Goal: Task Accomplishment & Management: Use online tool/utility

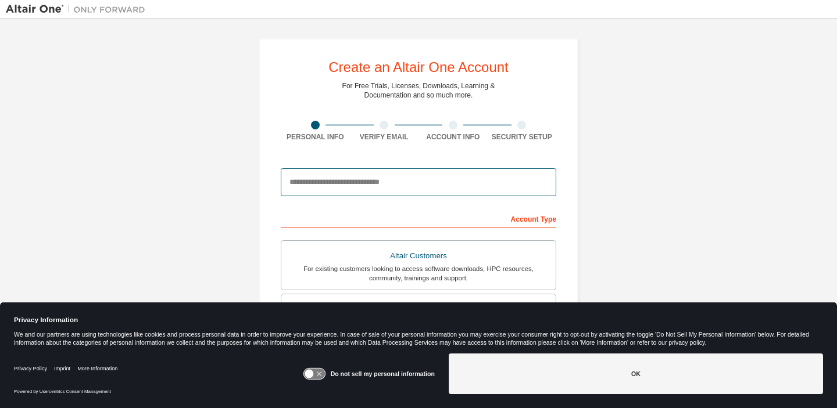
click at [396, 171] on input "email" at bounding box center [418, 182] width 275 height 28
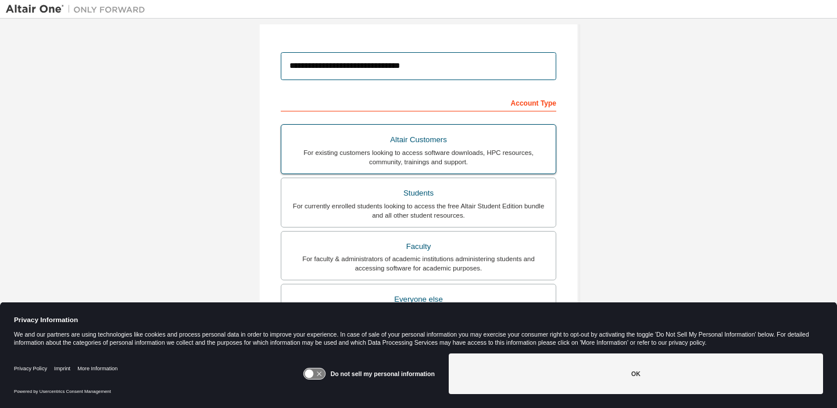
scroll to position [117, 0]
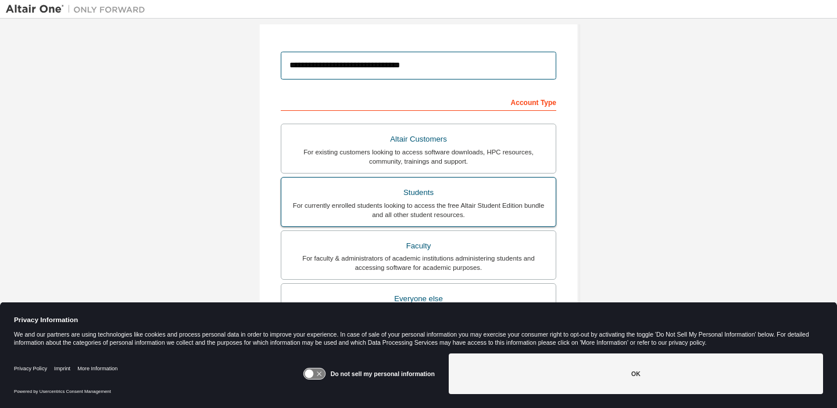
type input "**********"
click at [466, 210] on div "For currently enrolled students looking to access the free Altair Student Editi…" at bounding box center [418, 210] width 260 height 19
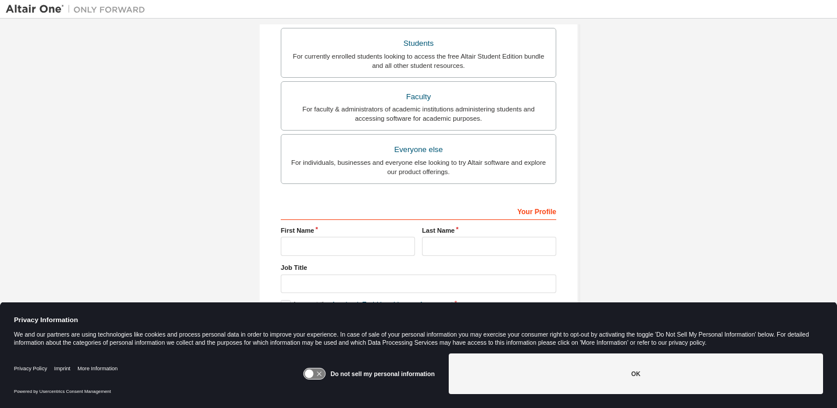
scroll to position [271, 0]
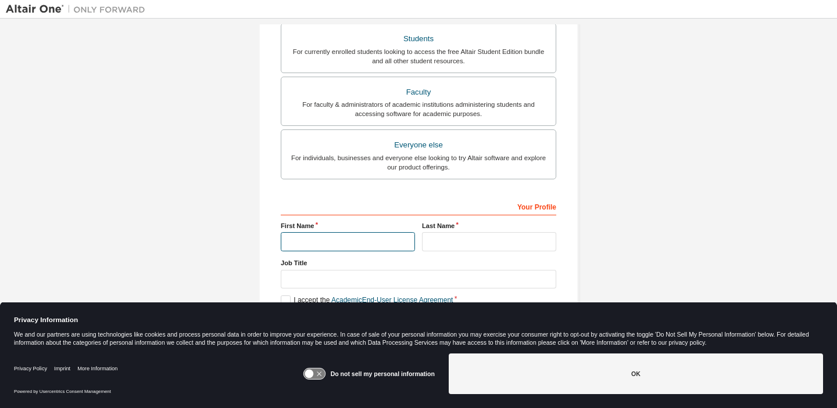
click at [378, 234] on input "text" at bounding box center [348, 241] width 134 height 19
type input "******"
click at [427, 236] on input "text" at bounding box center [489, 241] width 134 height 19
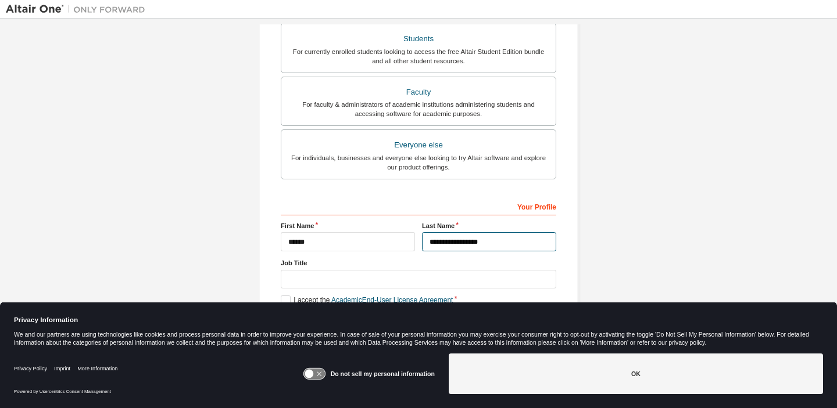
type input "**********"
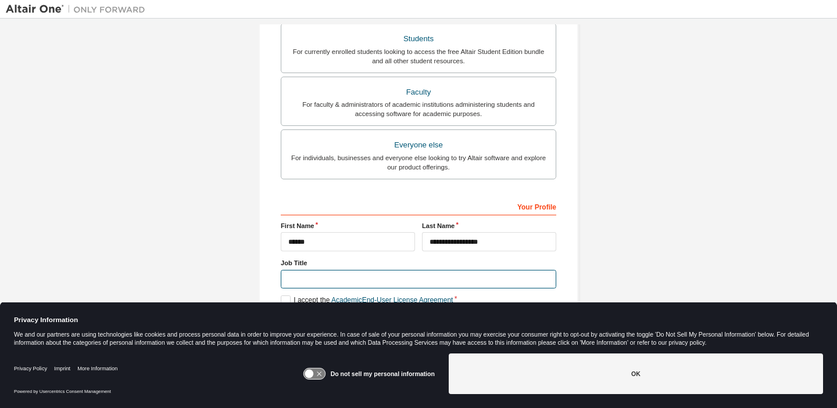
click at [382, 281] on input "text" at bounding box center [418, 279] width 275 height 19
click at [313, 375] on icon at bounding box center [308, 374] width 9 height 9
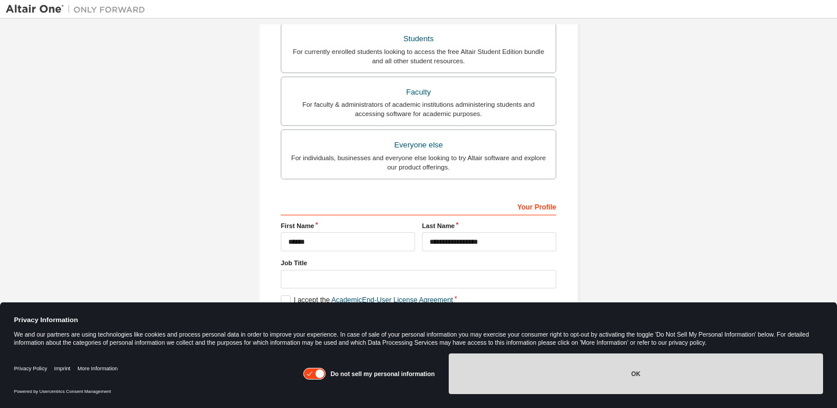
click at [530, 374] on button "OK" at bounding box center [636, 374] width 374 height 41
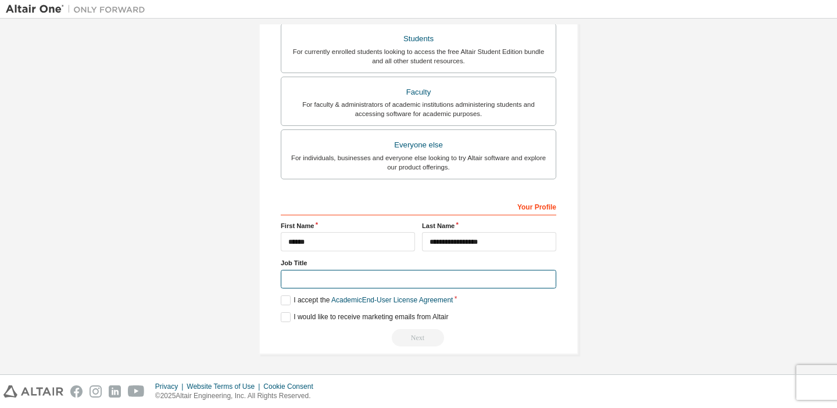
click at [433, 279] on input "text" at bounding box center [418, 279] width 275 height 19
type input "*******"
click at [284, 297] on label "I accept the Academic End-User License Agreement" at bounding box center [367, 301] width 172 height 10
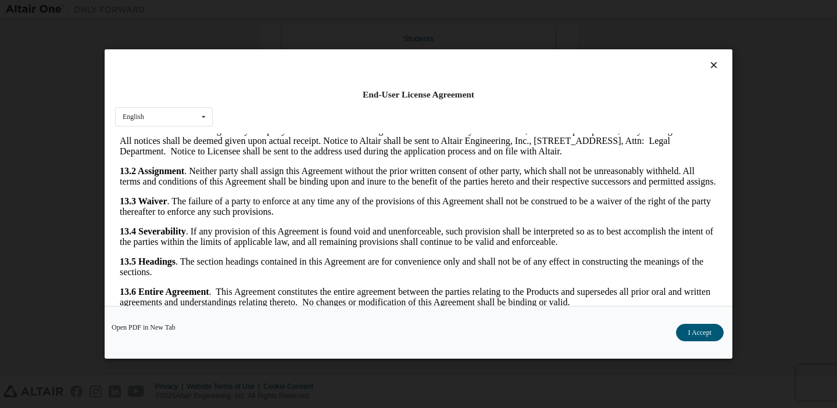
scroll to position [24, 0]
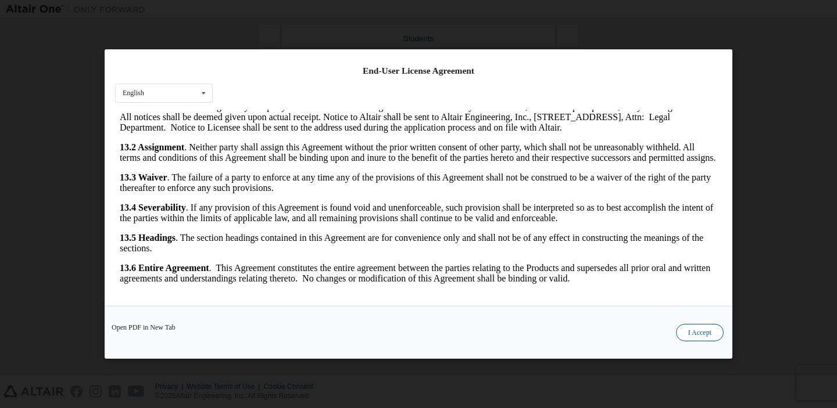
click at [693, 331] on button "I Accept" at bounding box center [700, 332] width 48 height 17
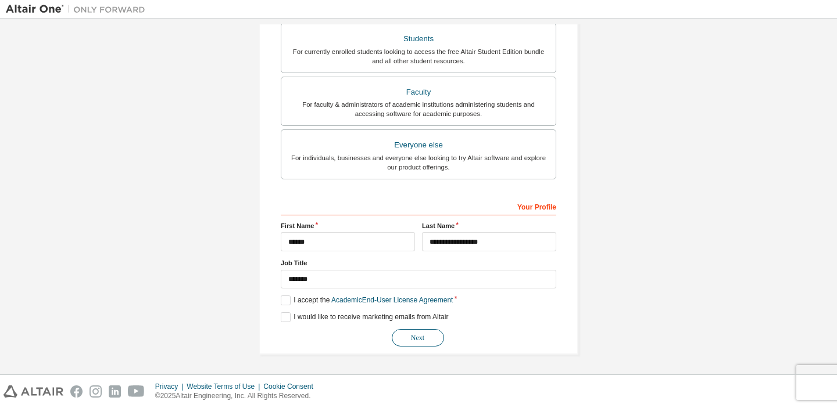
click at [421, 338] on button "Next" at bounding box center [418, 337] width 52 height 17
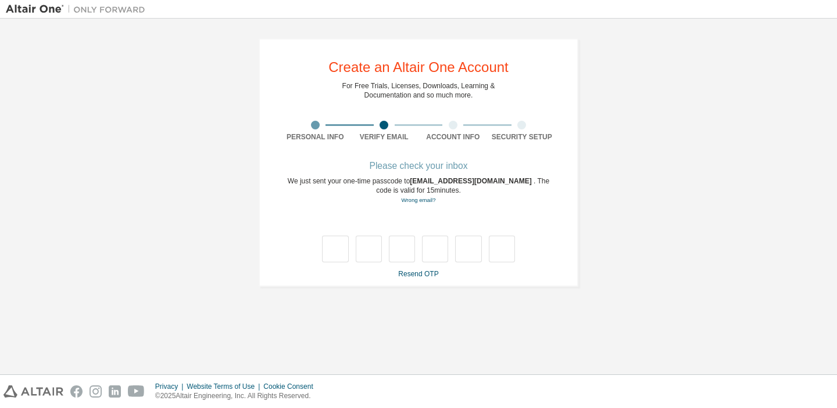
type input "*"
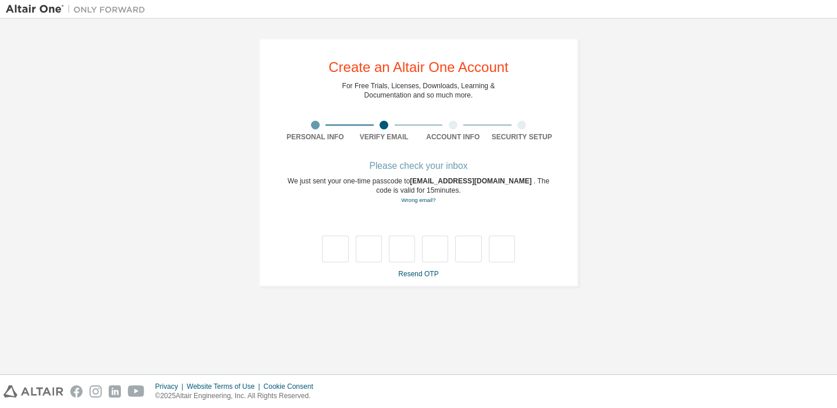
type input "*"
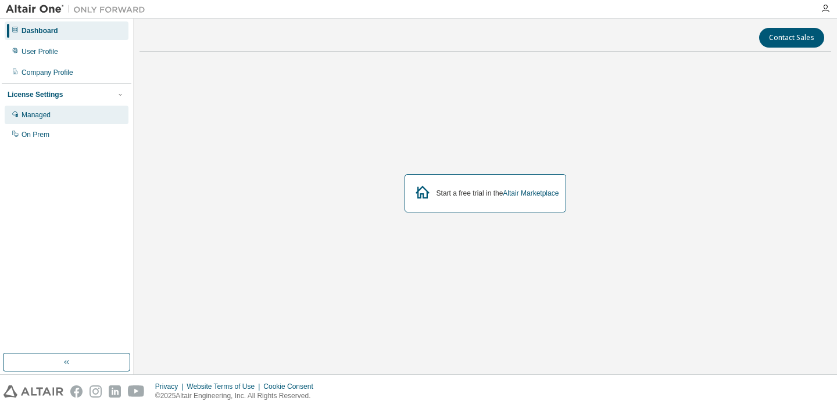
click at [51, 113] on div "Managed" at bounding box center [35, 114] width 29 height 9
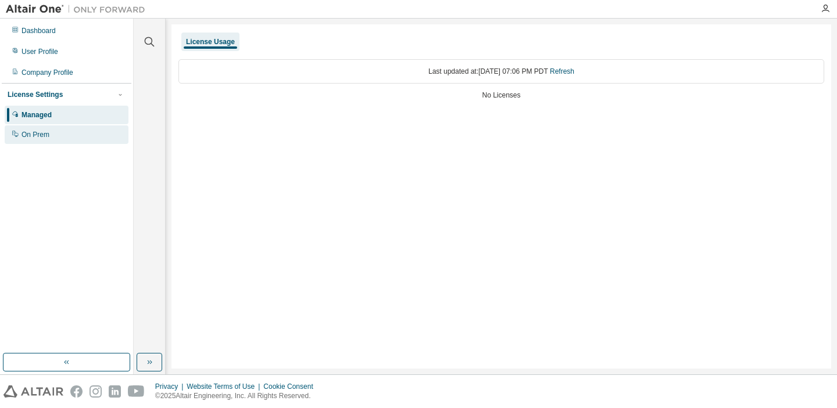
click at [30, 129] on div "On Prem" at bounding box center [67, 134] width 124 height 19
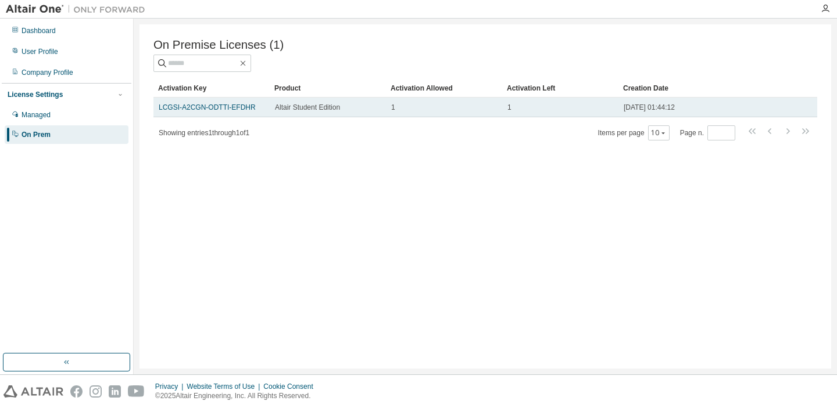
click at [378, 110] on div "Altair Student Edition" at bounding box center [328, 107] width 106 height 9
click at [307, 110] on span "Altair Student Edition" at bounding box center [307, 107] width 65 height 9
click at [190, 109] on link "LCGSI-A2CGN-ODTTI-EFDHR" at bounding box center [207, 107] width 97 height 8
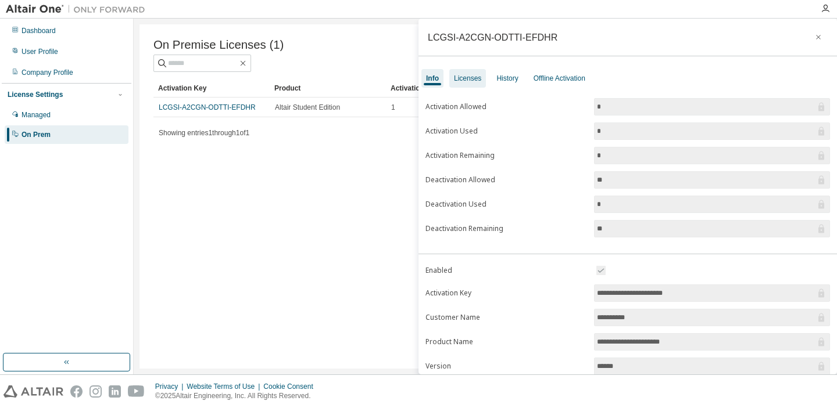
click at [471, 78] on div "Licenses" at bounding box center [467, 78] width 27 height 9
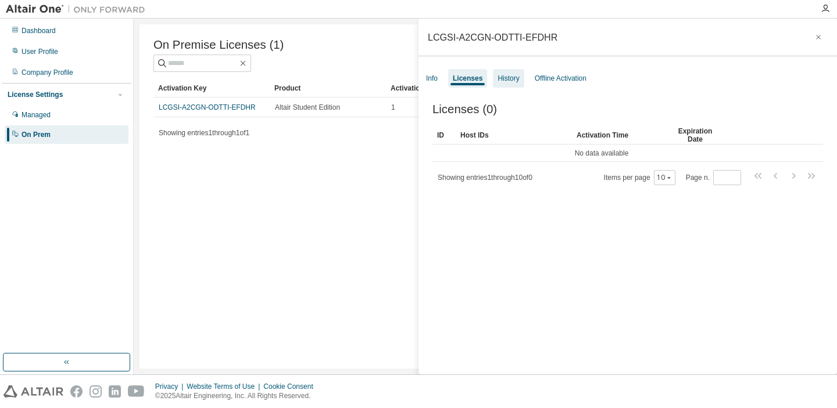
click at [516, 74] on div "History" at bounding box center [507, 78] width 21 height 9
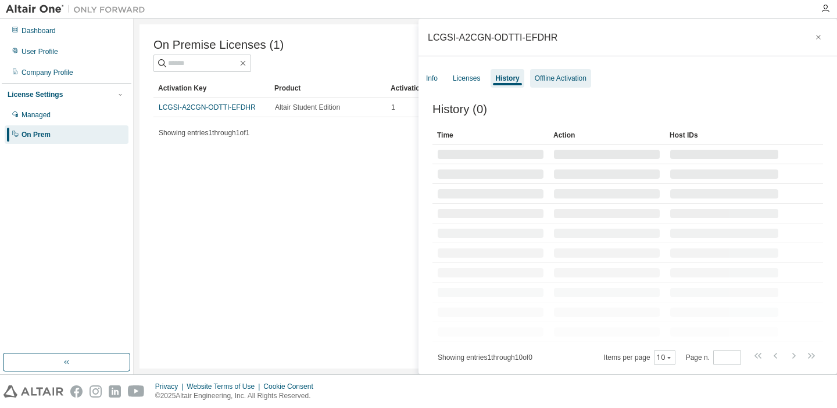
click at [565, 70] on div "Offline Activation" at bounding box center [560, 78] width 61 height 19
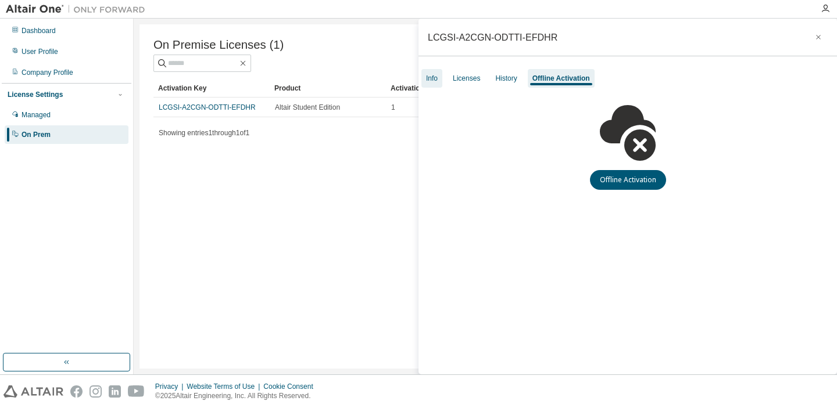
click at [432, 78] on div "Info" at bounding box center [432, 78] width 12 height 9
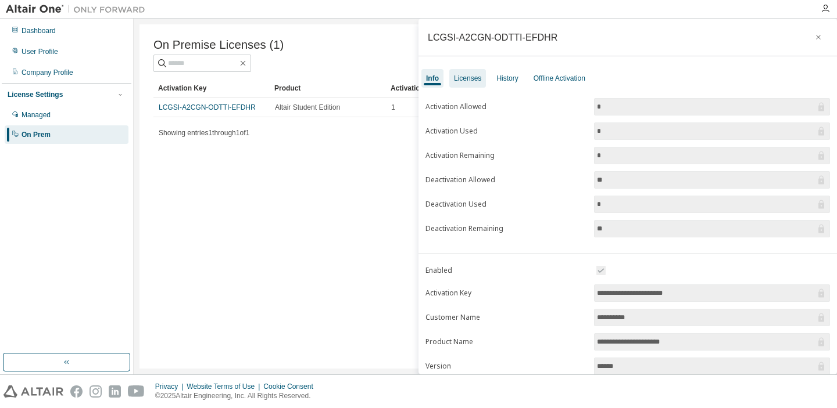
click at [478, 77] on div "Licenses" at bounding box center [467, 78] width 27 height 9
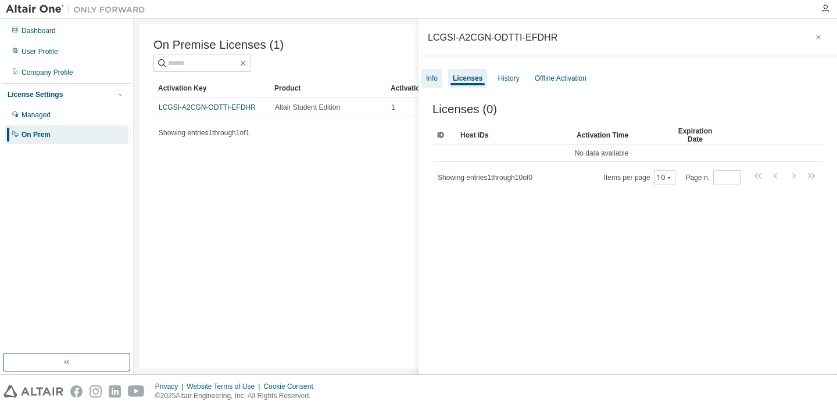
click at [438, 77] on div "Info" at bounding box center [431, 78] width 21 height 19
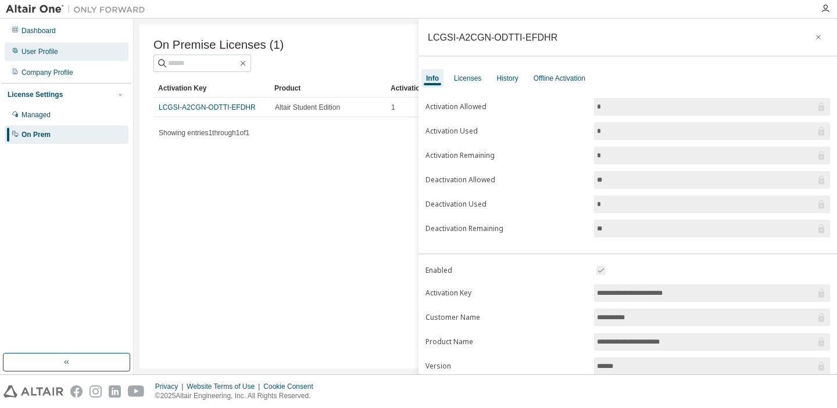
click at [39, 45] on div "User Profile" at bounding box center [67, 51] width 124 height 19
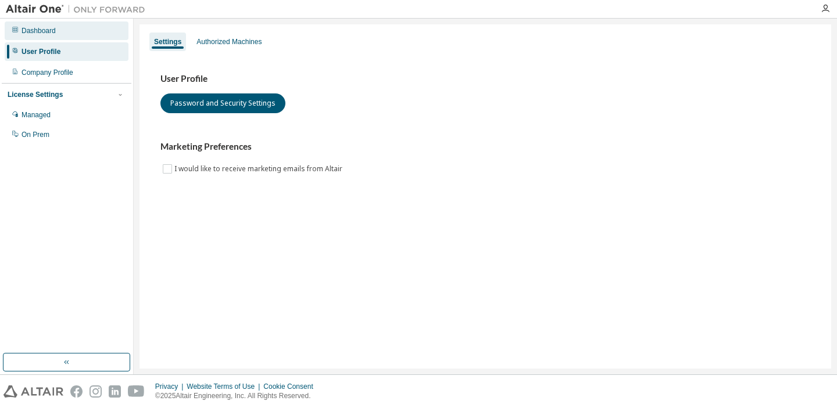
click at [47, 34] on div "Dashboard" at bounding box center [38, 30] width 34 height 9
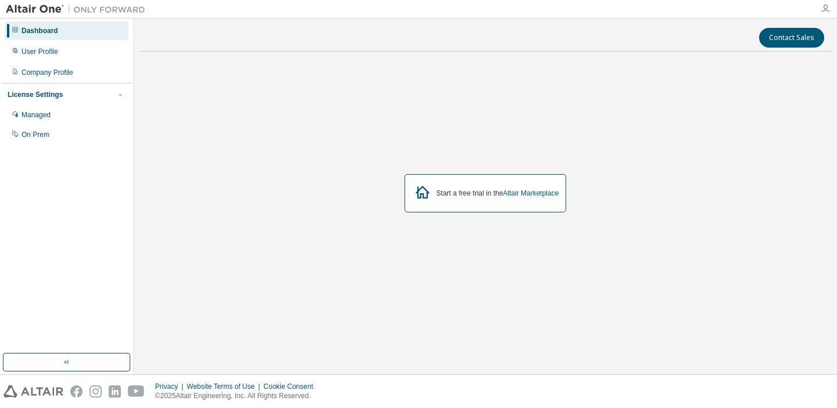
click at [826, 9] on icon "button" at bounding box center [824, 8] width 9 height 9
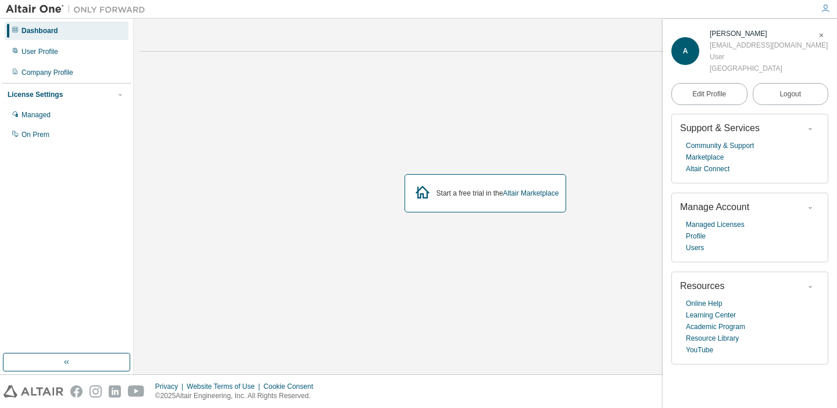
click at [713, 51] on div "afernandez41798@ucumberlands.edu" at bounding box center [768, 46] width 118 height 12
copy div "afernandez41798@ucumberlands.edu"
click at [52, 125] on div "Managed On Prem" at bounding box center [67, 125] width 130 height 38
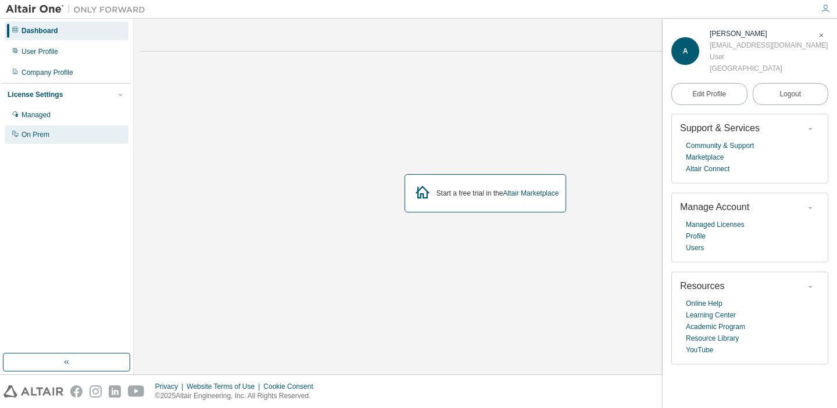
click at [45, 132] on div "On Prem" at bounding box center [35, 134] width 28 height 9
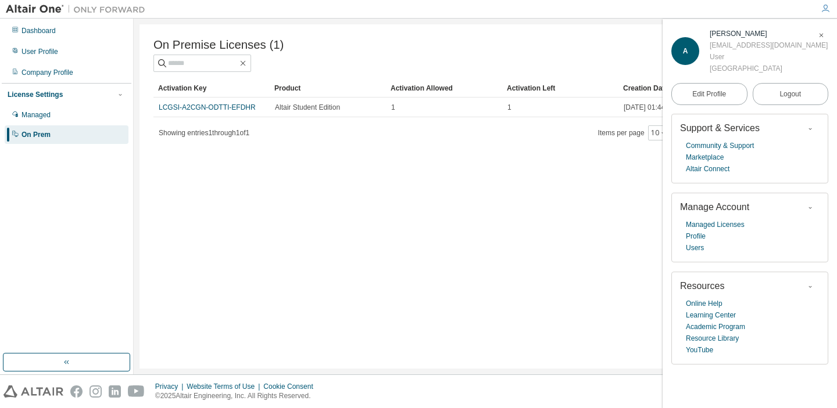
click at [533, 99] on td "1" at bounding box center [560, 108] width 116 height 20
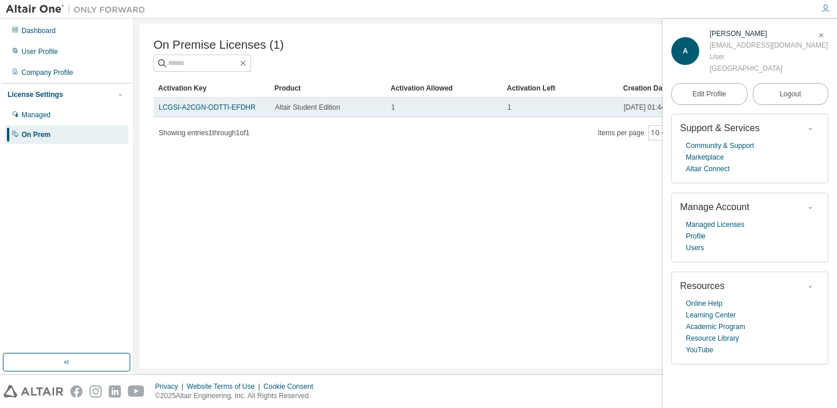
click at [526, 103] on td "1" at bounding box center [560, 108] width 116 height 20
click at [248, 116] on td "LCGSI-A2CGN-ODTTI-EFDHR" at bounding box center [211, 108] width 116 height 20
click at [248, 109] on link "LCGSI-A2CGN-ODTTI-EFDHR" at bounding box center [207, 107] width 97 height 8
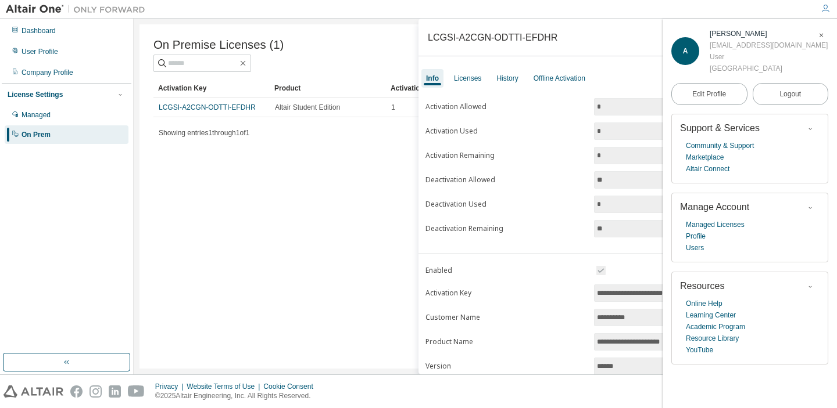
click at [822, 32] on icon "button" at bounding box center [820, 35] width 7 height 7
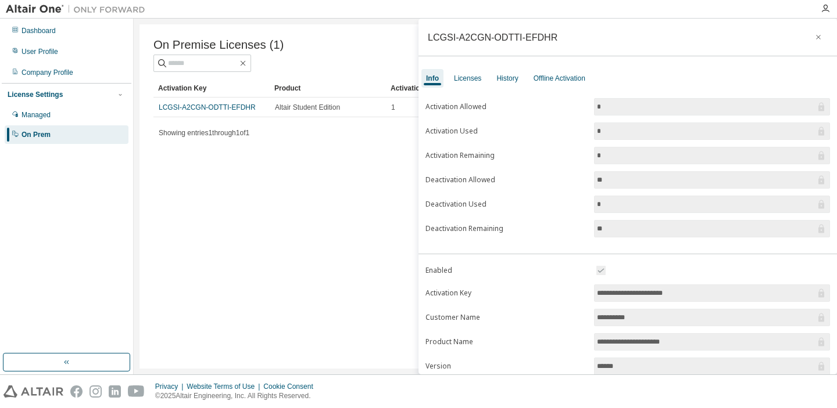
click at [476, 65] on div "**********" at bounding box center [627, 197] width 418 height 356
click at [474, 87] on div "Licenses" at bounding box center [467, 78] width 37 height 19
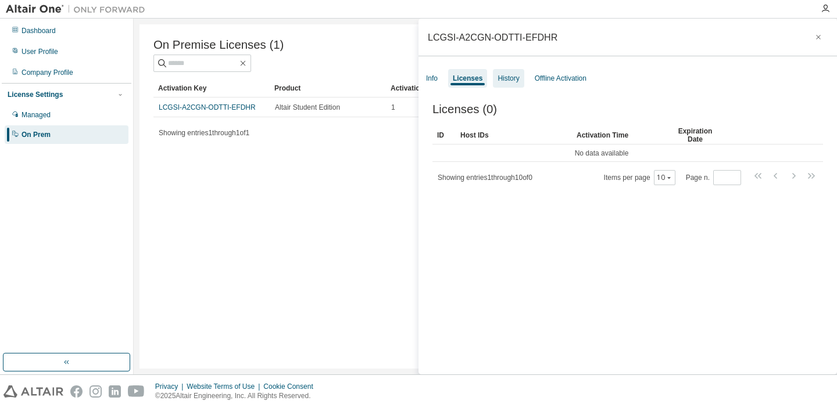
click at [518, 81] on div "History" at bounding box center [507, 78] width 21 height 9
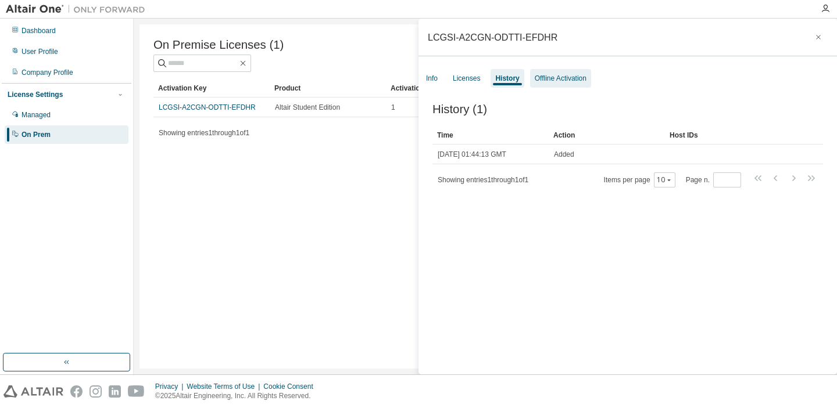
click at [547, 85] on div "Offline Activation" at bounding box center [560, 78] width 61 height 19
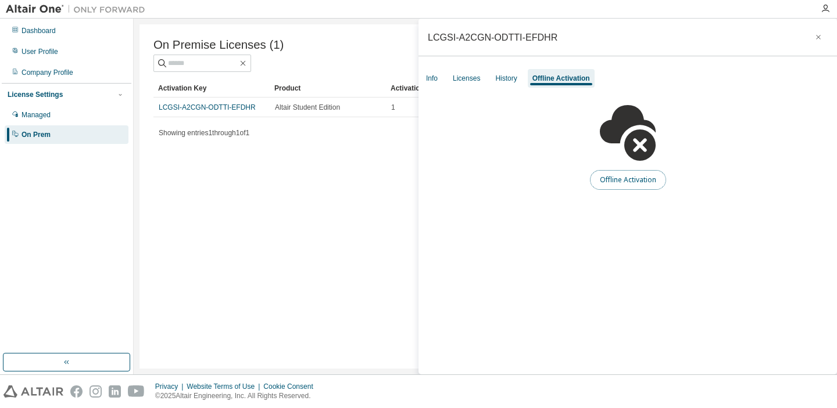
click at [620, 173] on button "Offline Activation" at bounding box center [628, 180] width 76 height 20
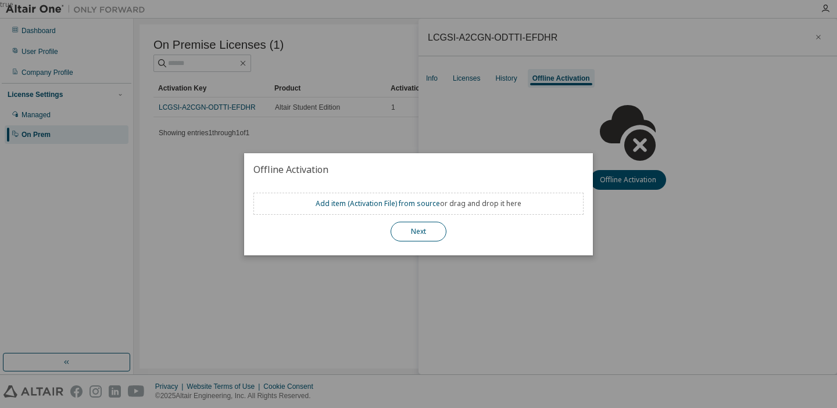
click at [416, 233] on button "Next" at bounding box center [418, 232] width 56 height 20
click at [407, 198] on div "Add item ( Activation File ) from source or drag and drop it here" at bounding box center [418, 204] width 330 height 22
click at [444, 139] on div "true" at bounding box center [418, 204] width 837 height 408
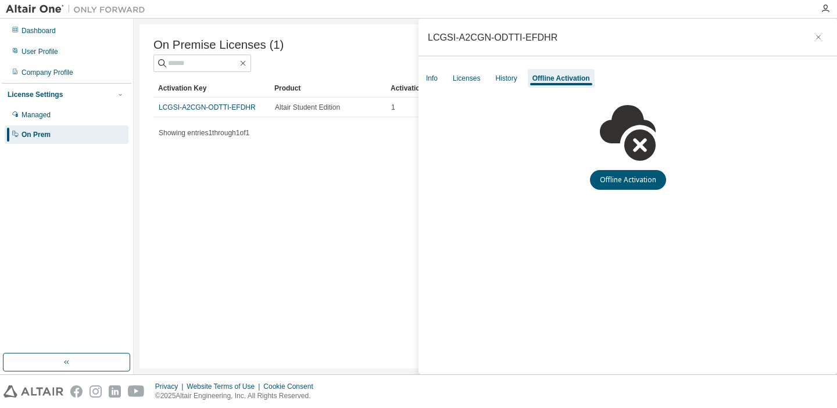
click at [414, 90] on div "Activation Allowed" at bounding box center [443, 88] width 107 height 19
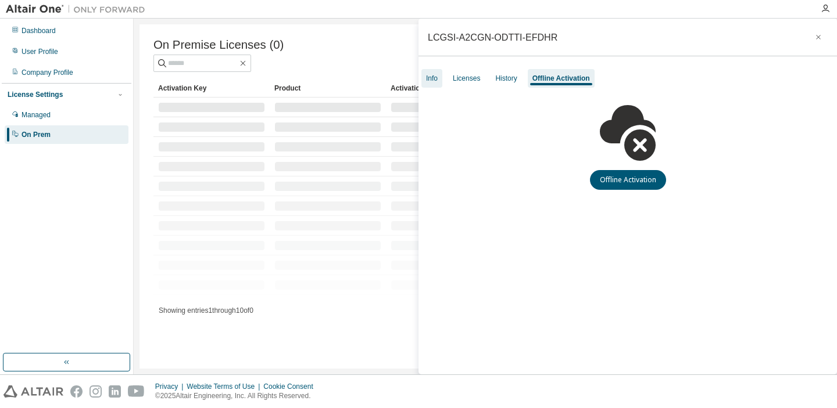
click at [430, 74] on div "Info" at bounding box center [432, 78] width 12 height 9
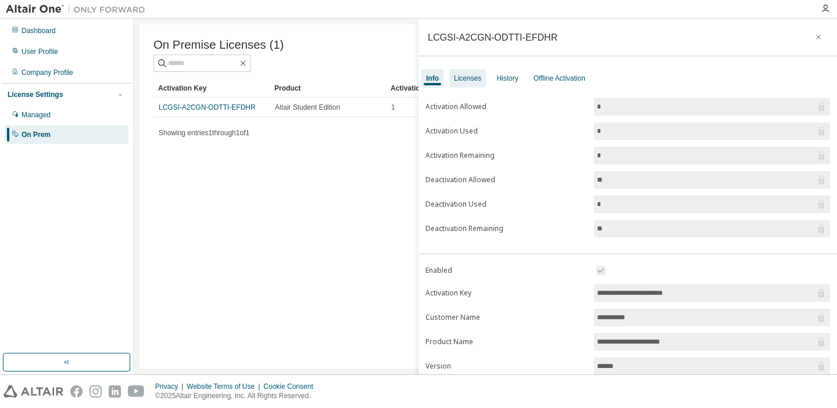
click at [462, 81] on div "Licenses" at bounding box center [467, 78] width 27 height 9
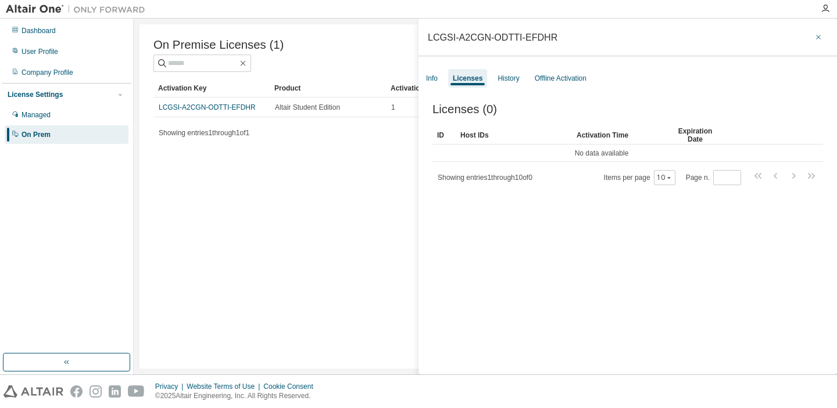
click at [814, 34] on icon "button" at bounding box center [818, 37] width 8 height 9
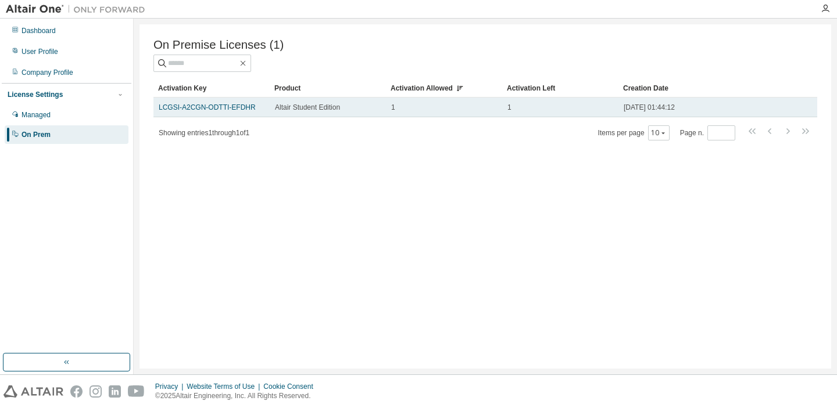
click at [267, 106] on td "LCGSI-A2CGN-ODTTI-EFDHR" at bounding box center [211, 108] width 116 height 20
click at [253, 105] on link "LCGSI-A2CGN-ODTTI-EFDHR" at bounding box center [207, 107] width 97 height 8
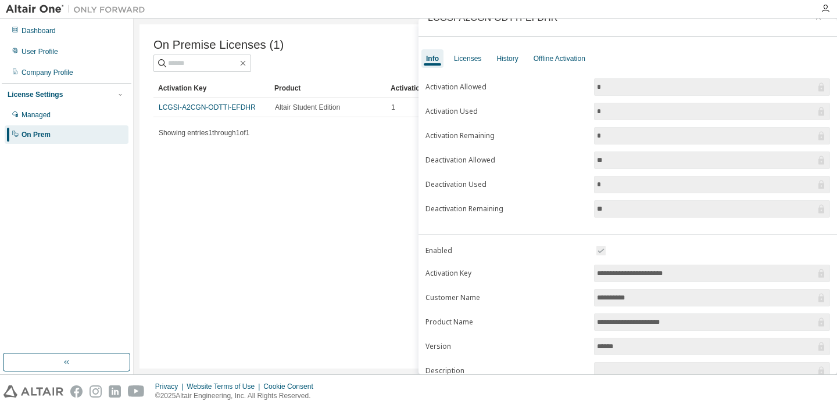
scroll to position [26, 0]
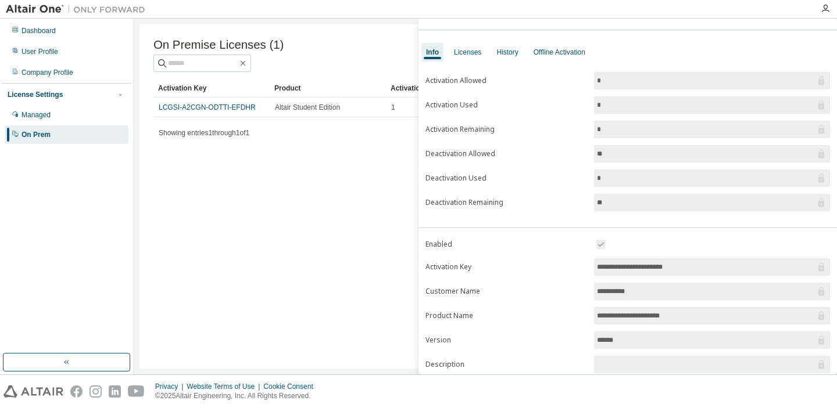
click at [657, 267] on input "**********" at bounding box center [706, 267] width 218 height 12
click at [657, 266] on input "**********" at bounding box center [706, 267] width 218 height 12
